Goal: Check status: Check status

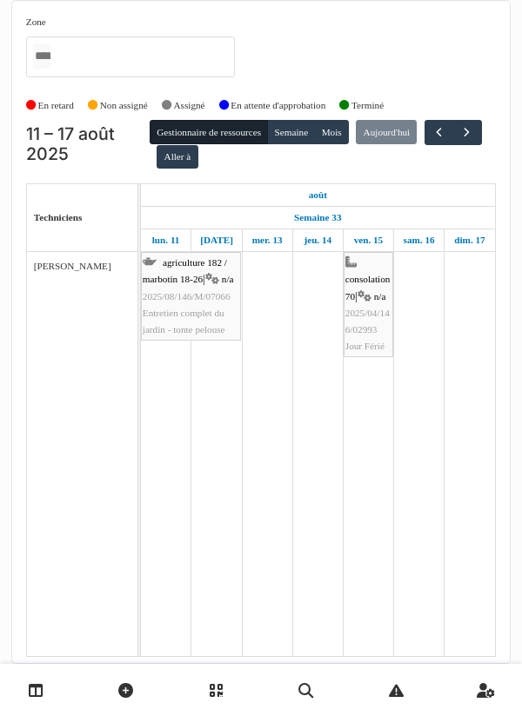
click at [50, 690] on link at bounding box center [36, 690] width 44 height 41
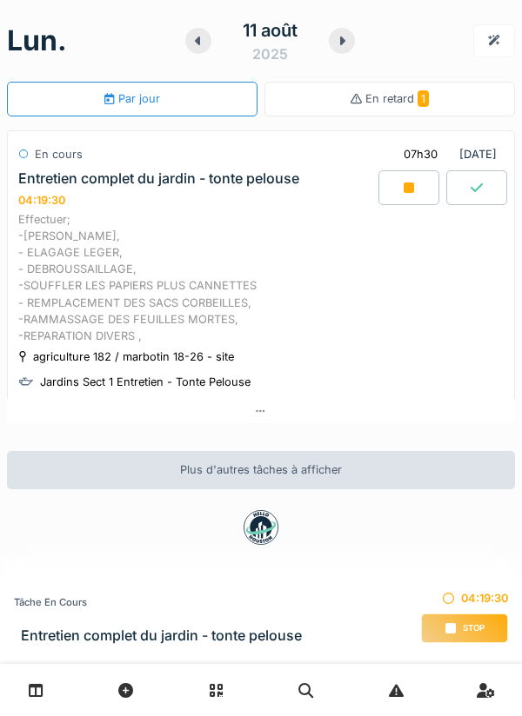
click at [465, 626] on span "Stop" at bounding box center [473, 628] width 22 height 12
